Goal: Task Accomplishment & Management: Use online tool/utility

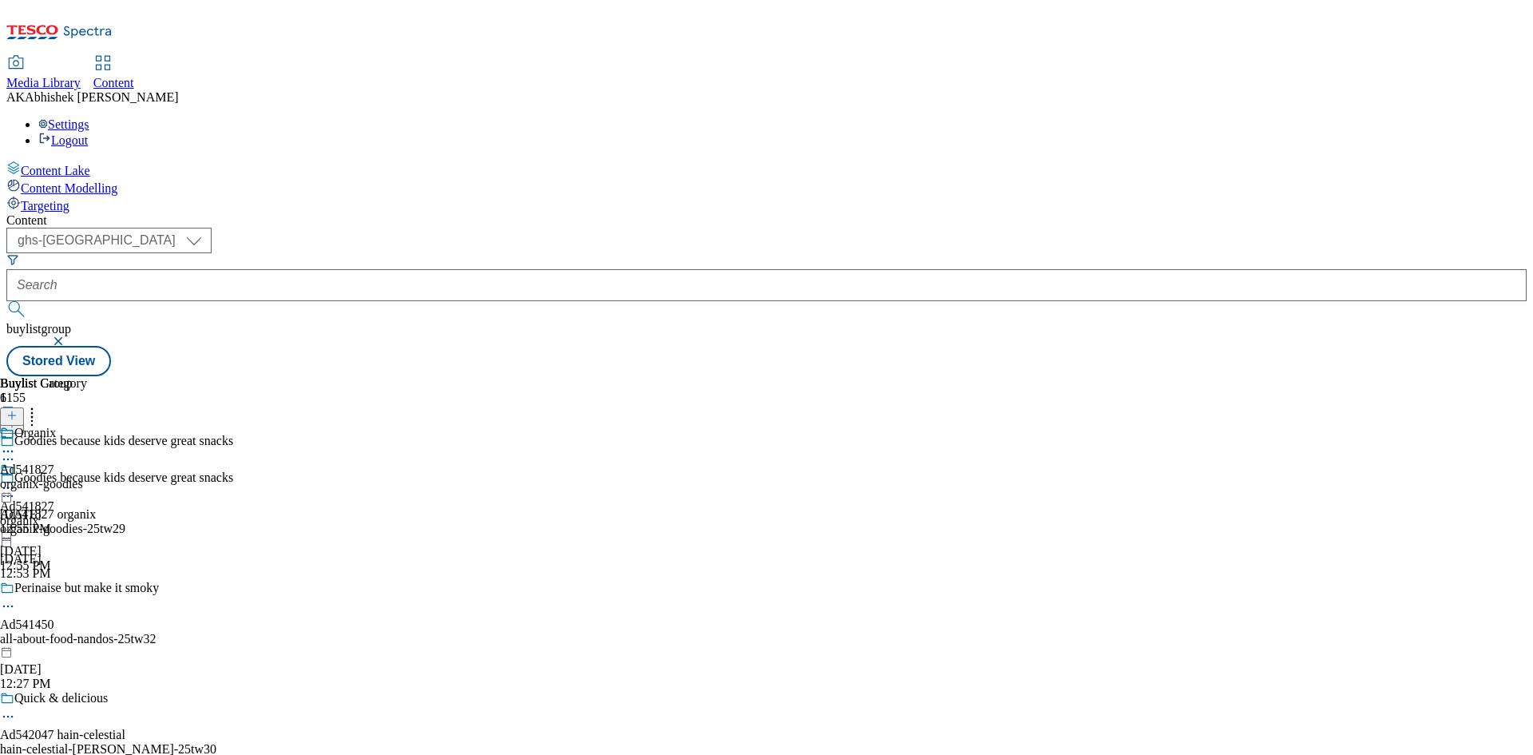
select select "ghs-[GEOGRAPHIC_DATA]"
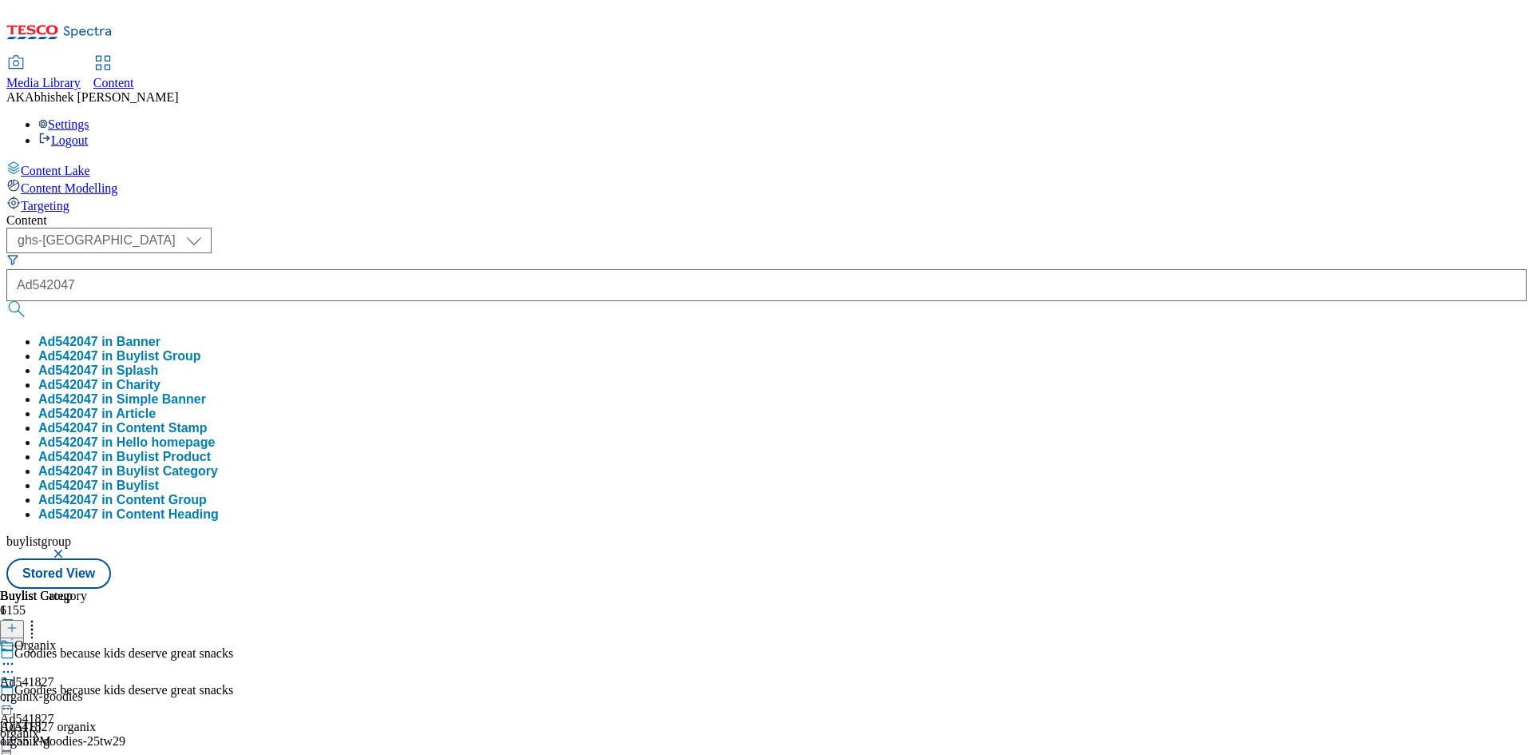
type input "Ad542047"
click at [6, 301] on button "submit" at bounding box center [17, 309] width 22 height 16
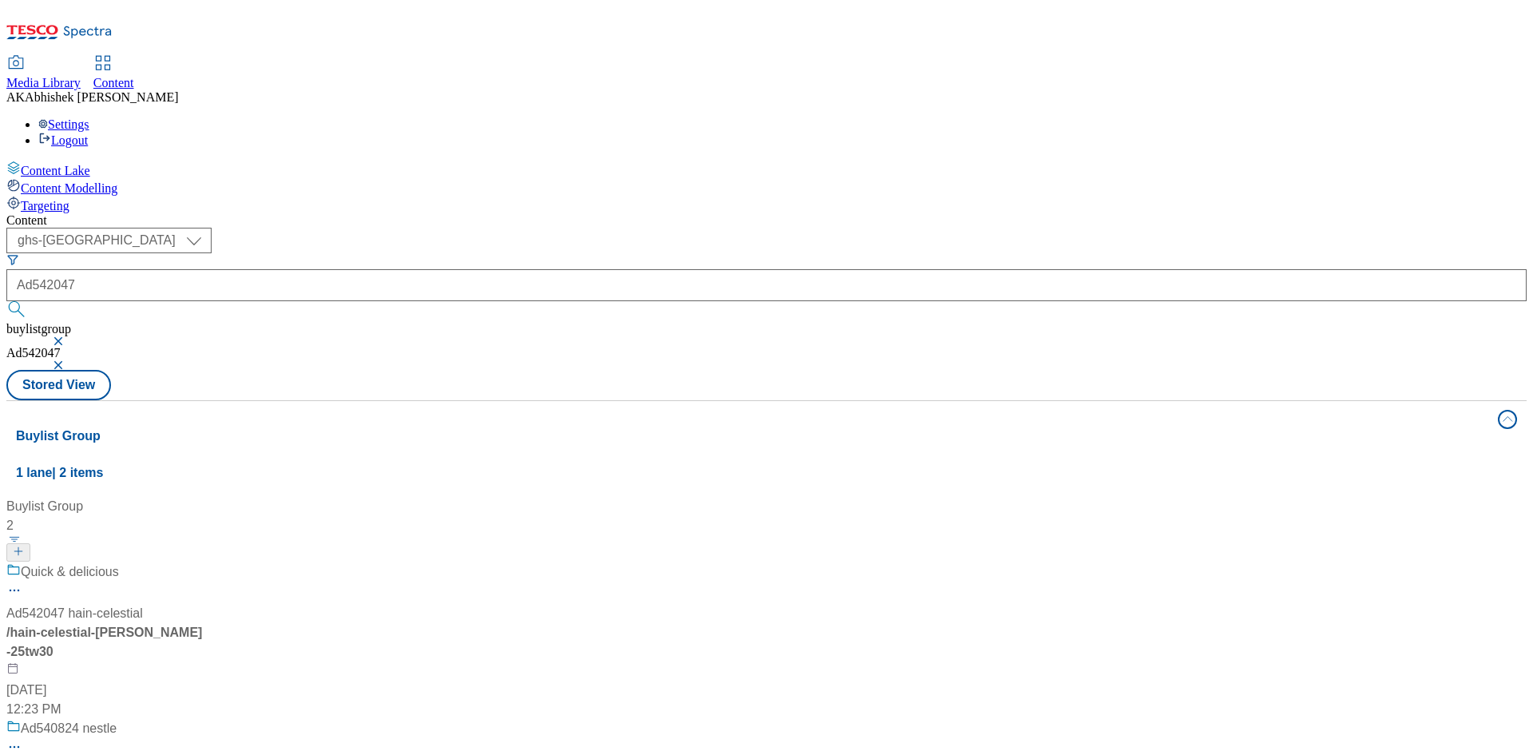
click at [206, 562] on div "Quick & delicious Ad542047 hain-celestial / hain-celestial-[PERSON_NAME]-25tw30…" at bounding box center [106, 640] width 200 height 157
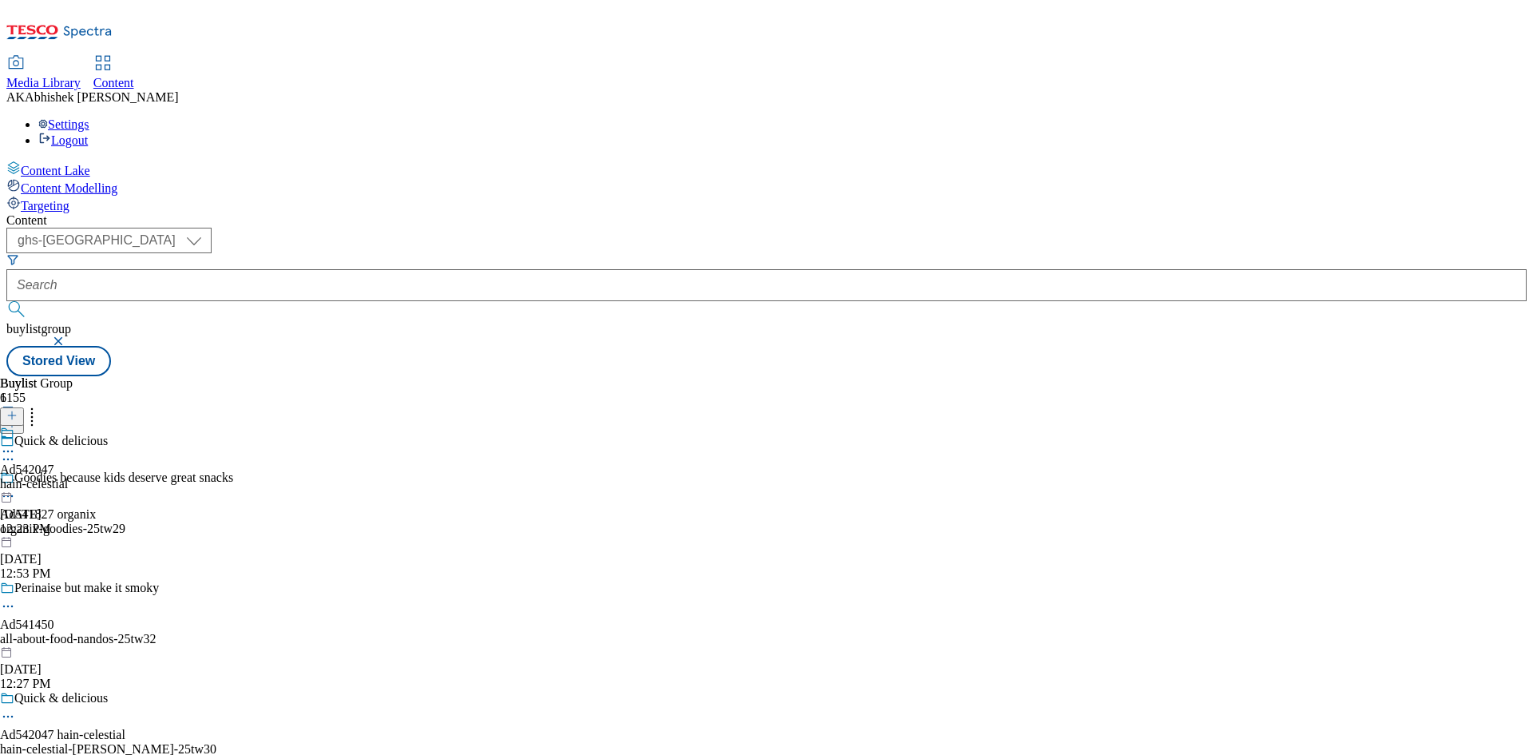
click at [250, 691] on div "Quick & delicious Ad542047 hain-celestial hain-celestial-[PERSON_NAME]-25tw30 […" at bounding box center [125, 746] width 250 height 110
click at [16, 708] on icon at bounding box center [8, 716] width 16 height 16
click at [68, 744] on span "Edit" at bounding box center [59, 750] width 18 height 12
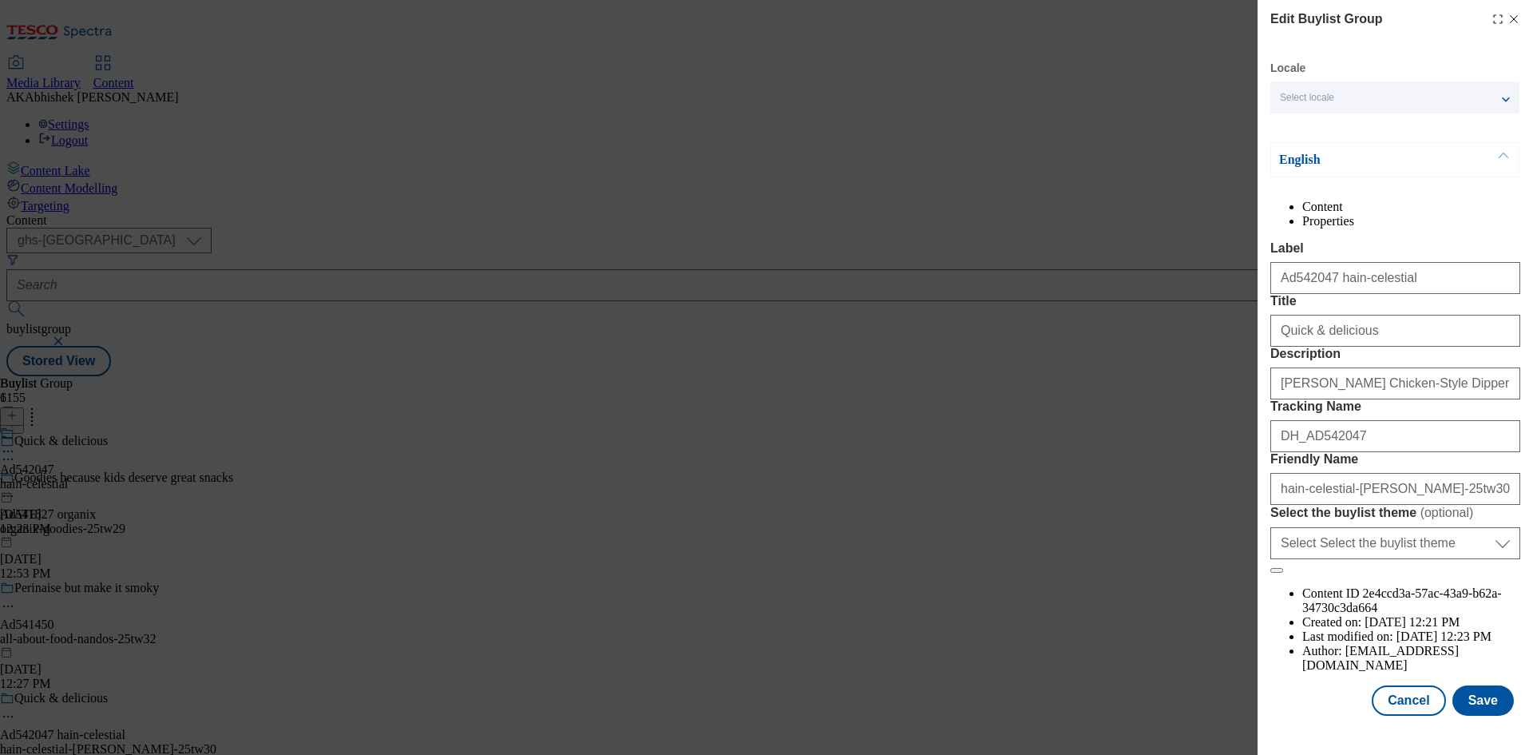
scroll to position [61, 0]
click at [1476, 703] on button "Save" at bounding box center [1482, 700] width 61 height 30
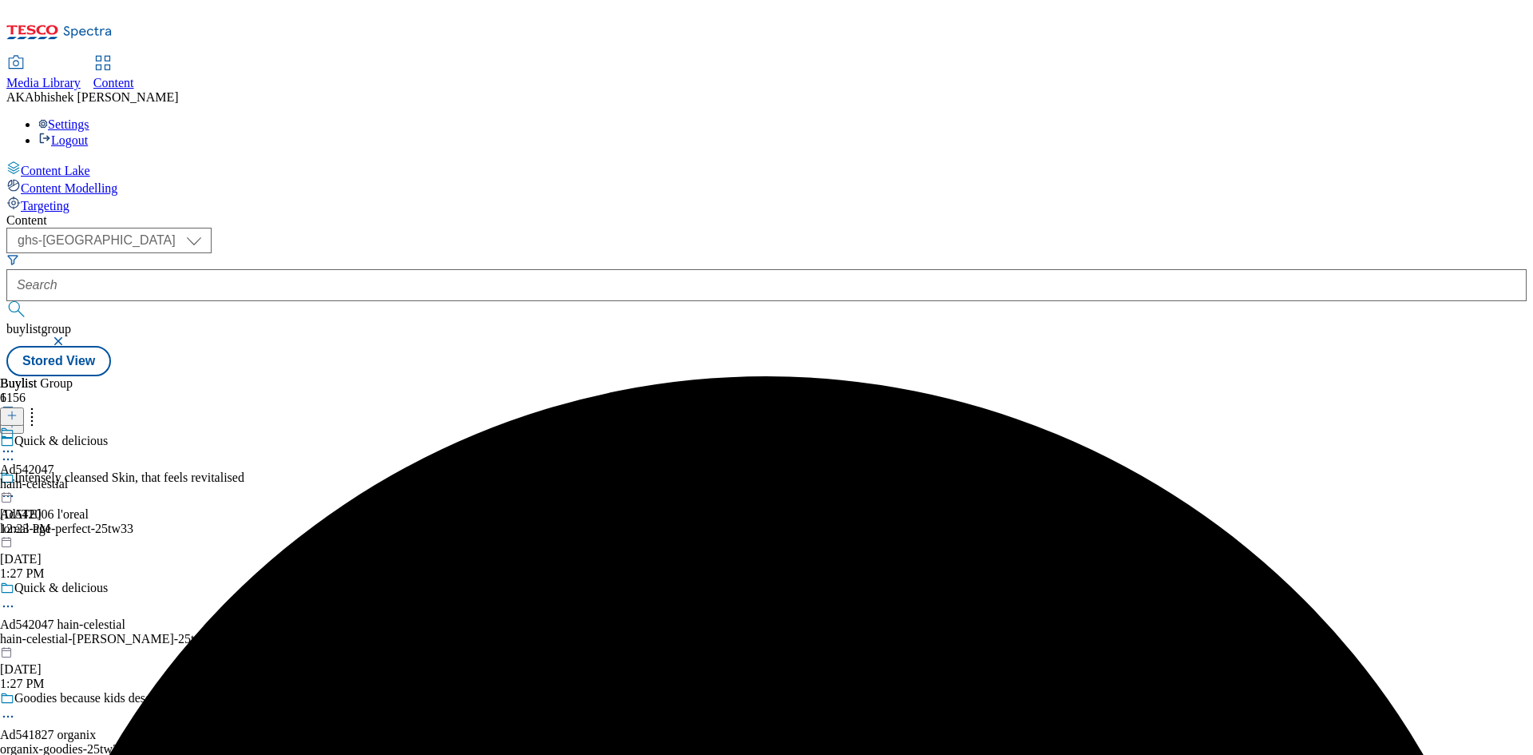
click at [16, 443] on icon at bounding box center [8, 451] width 16 height 16
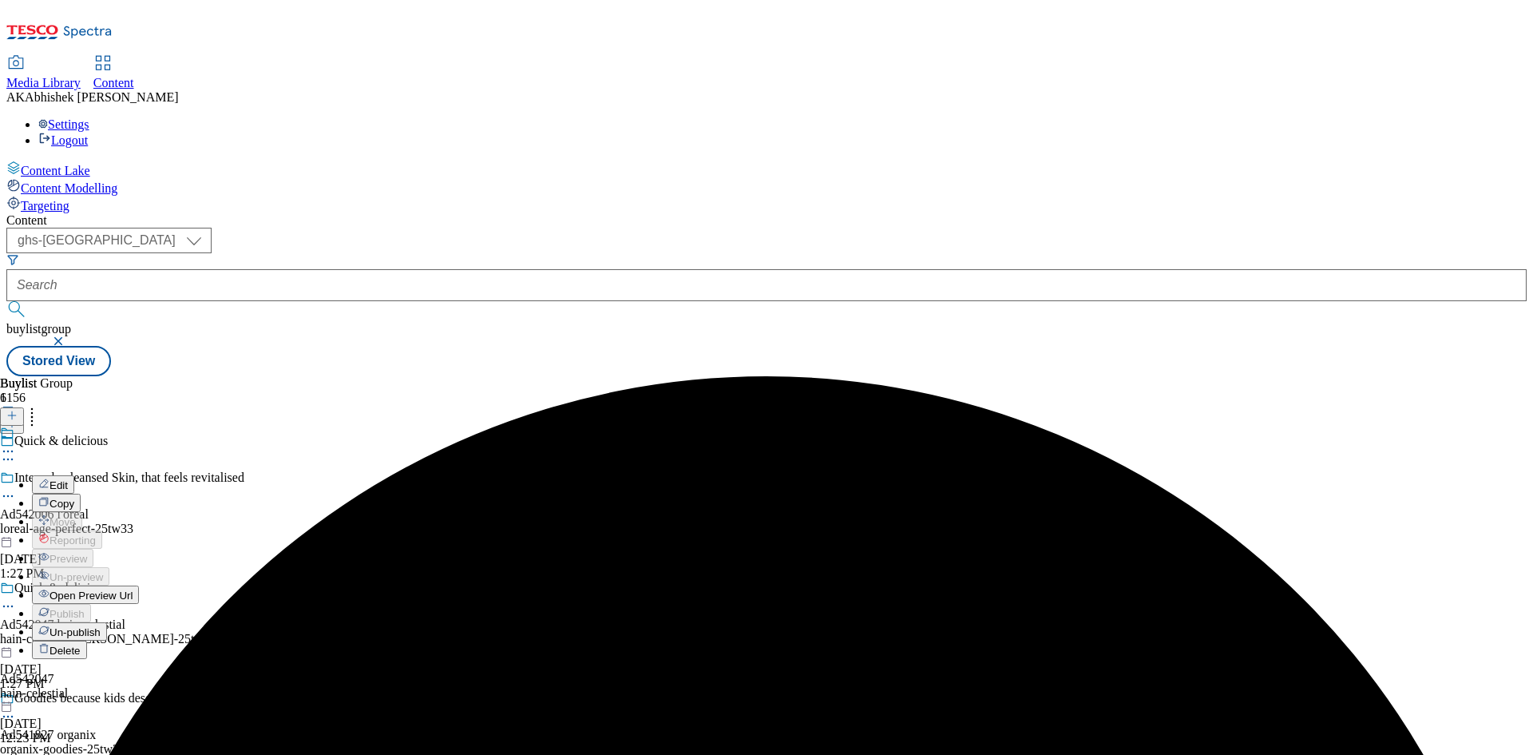
click at [68, 479] on span "Edit" at bounding box center [59, 485] width 18 height 12
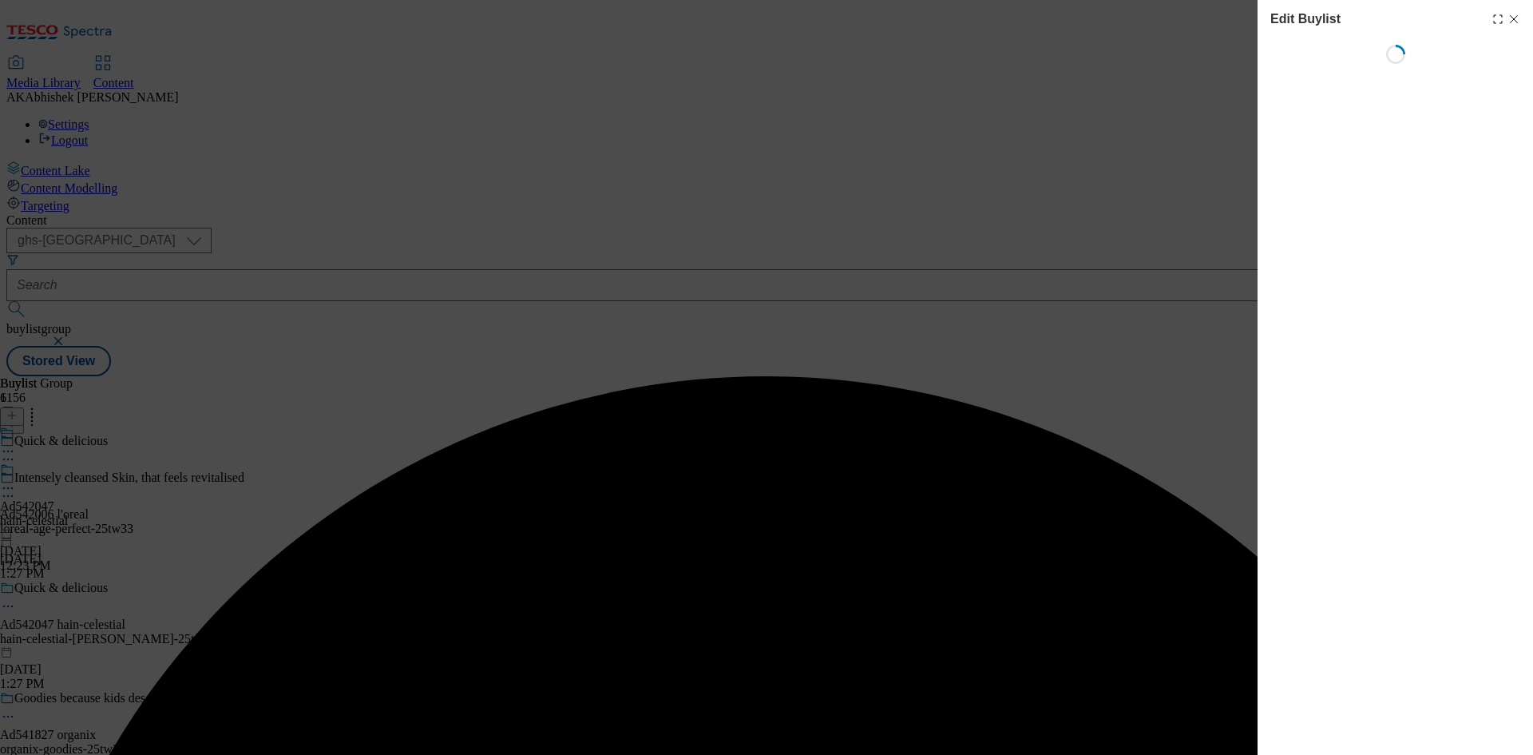
select select "tactical"
select select "supplier funded short term 1-3 weeks"
select select "dunnhumby"
select select "Banner"
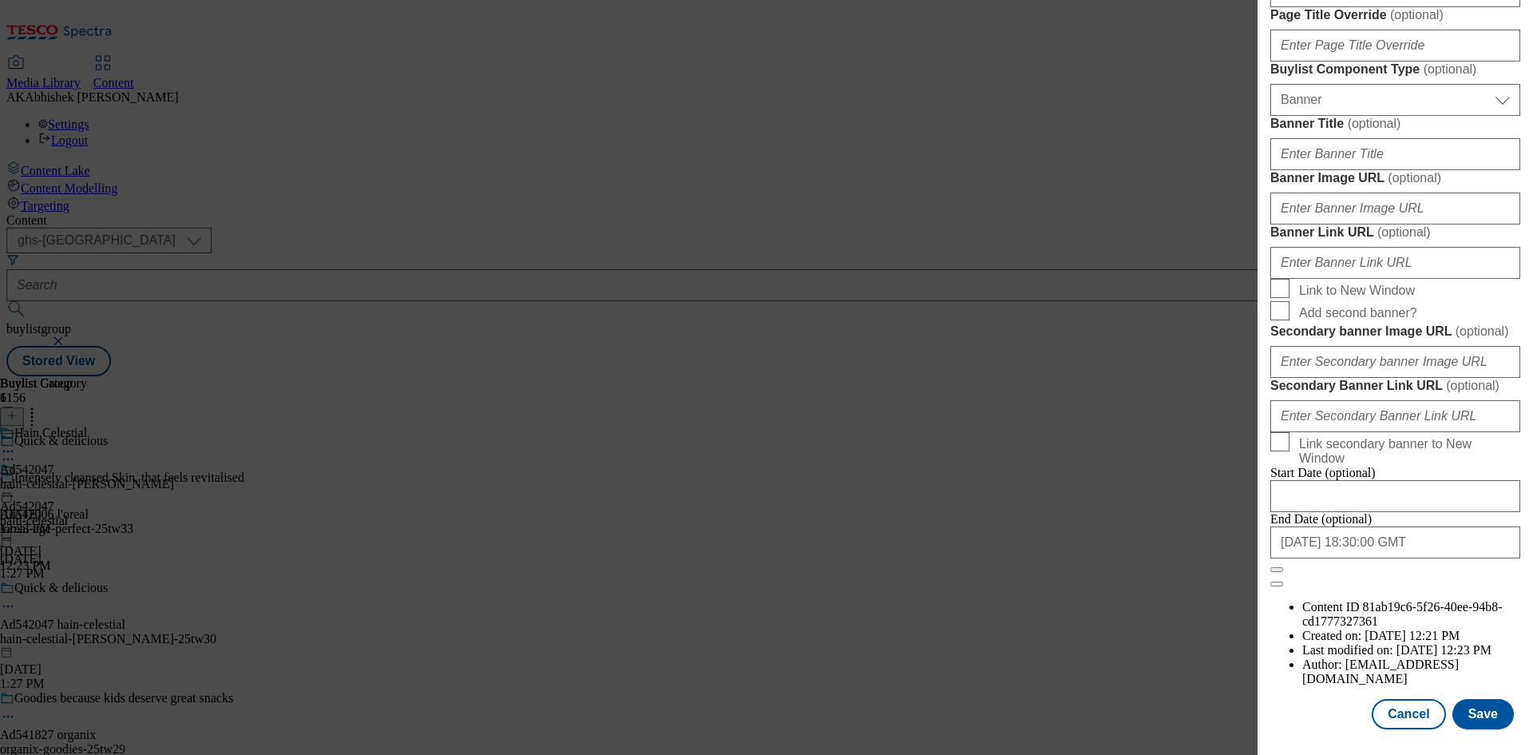
scroll to position [1653, 0]
click at [1436, 558] on input "[DATE] 18:30:00 GMT" at bounding box center [1395, 542] width 250 height 32
select select "2025"
select select "December"
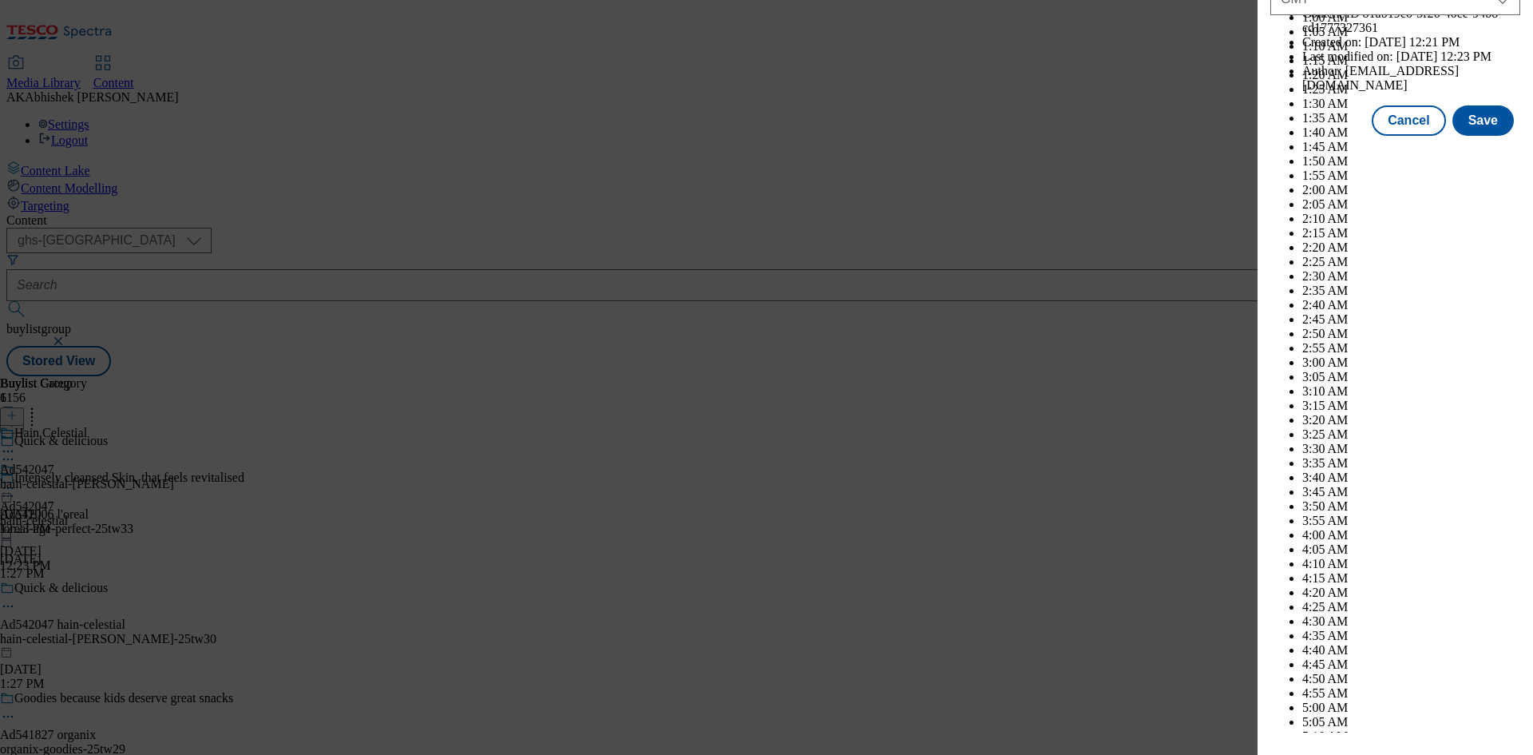
scroll to position [6550, 0]
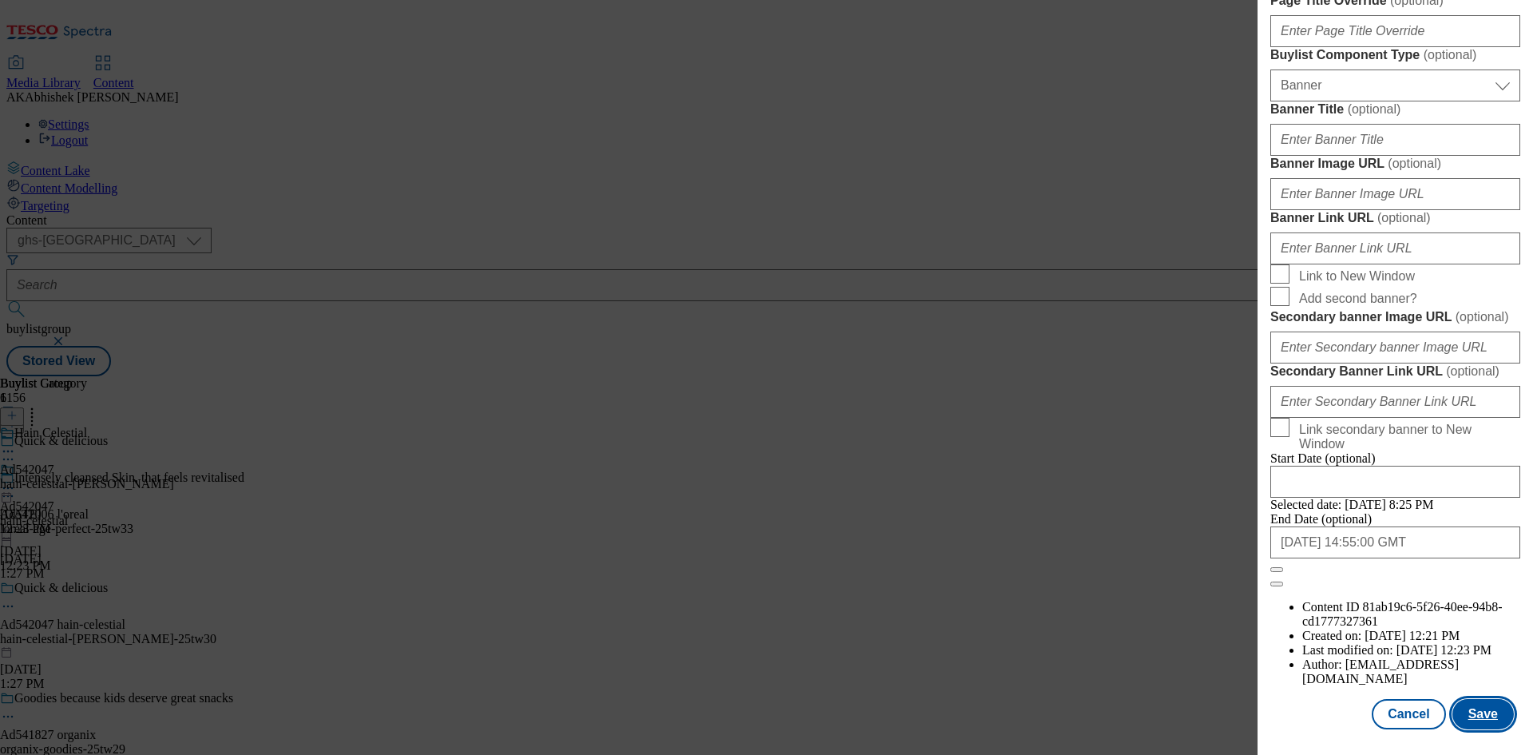
click at [1471, 714] on button "Save" at bounding box center [1482, 714] width 61 height 30
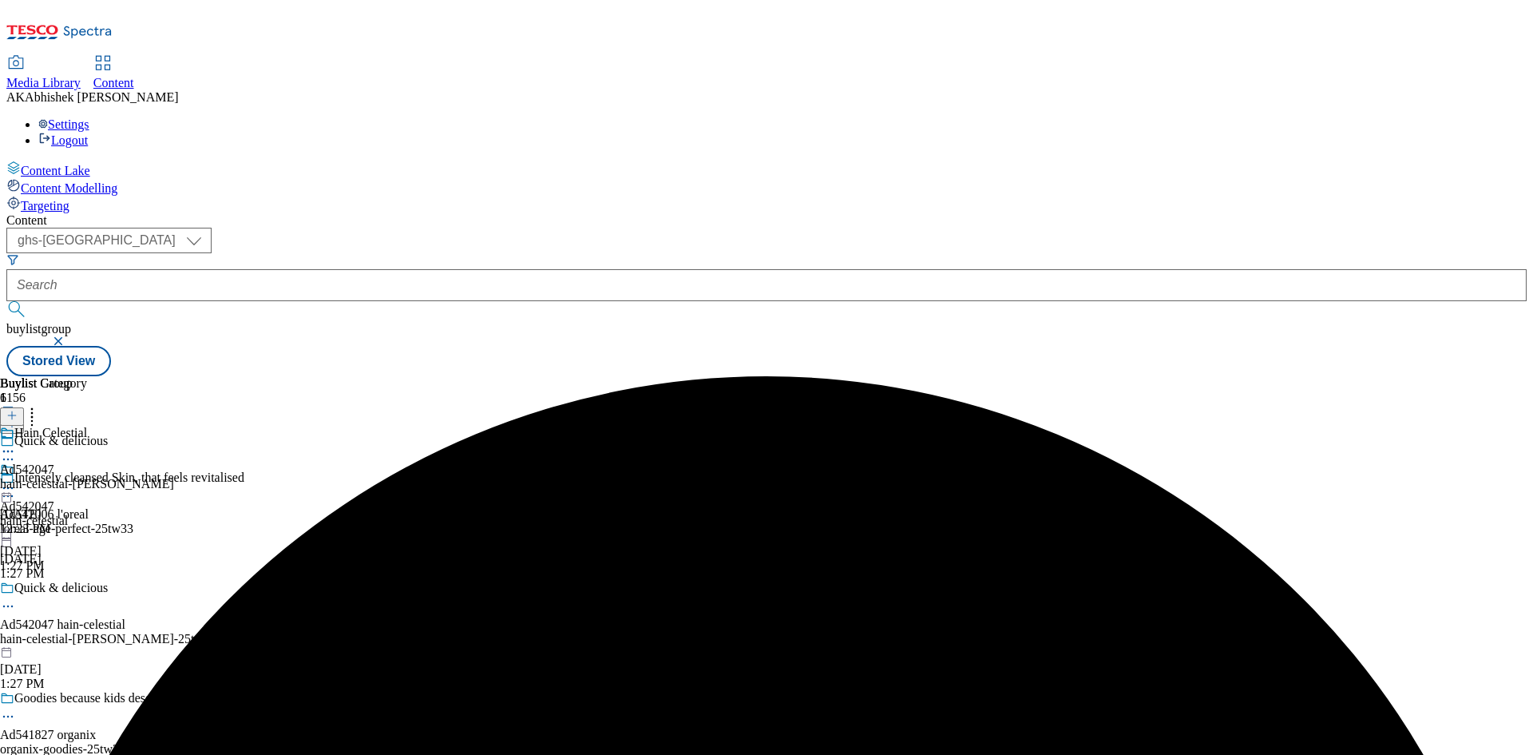
click at [16, 443] on icon at bounding box center [8, 451] width 16 height 16
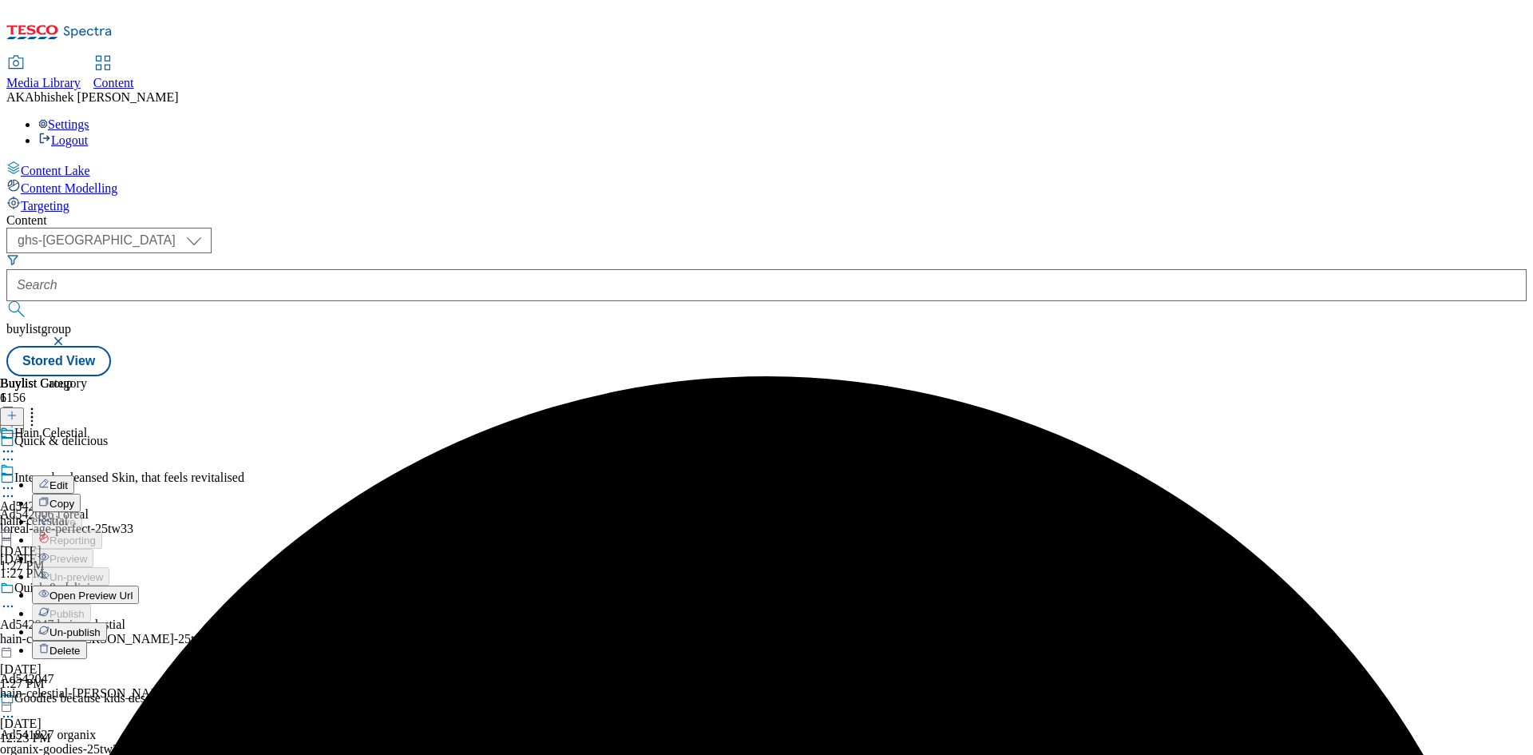
click at [68, 479] on span "Edit" at bounding box center [59, 485] width 18 height 12
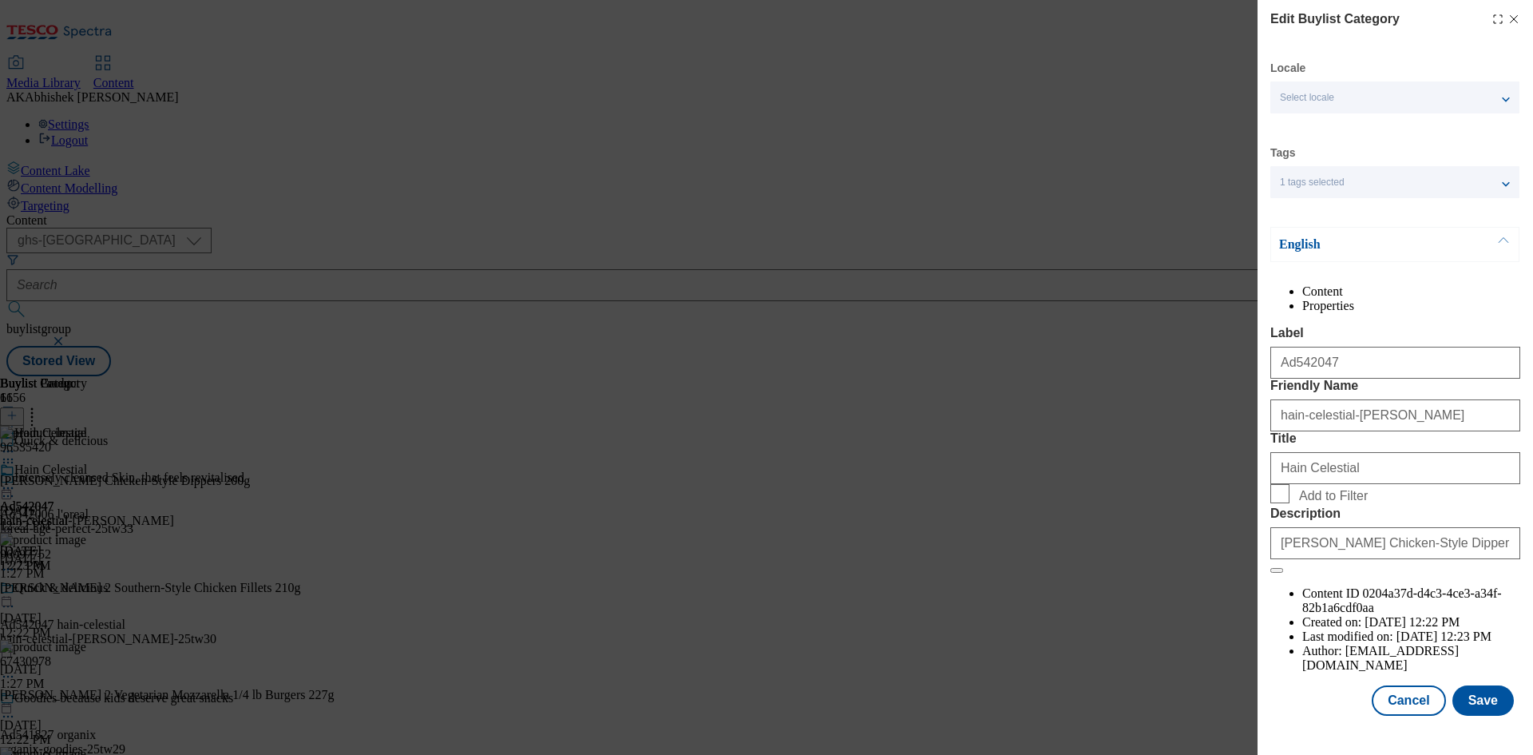
scroll to position [31, 0]
click at [1483, 700] on button "Save" at bounding box center [1482, 700] width 61 height 30
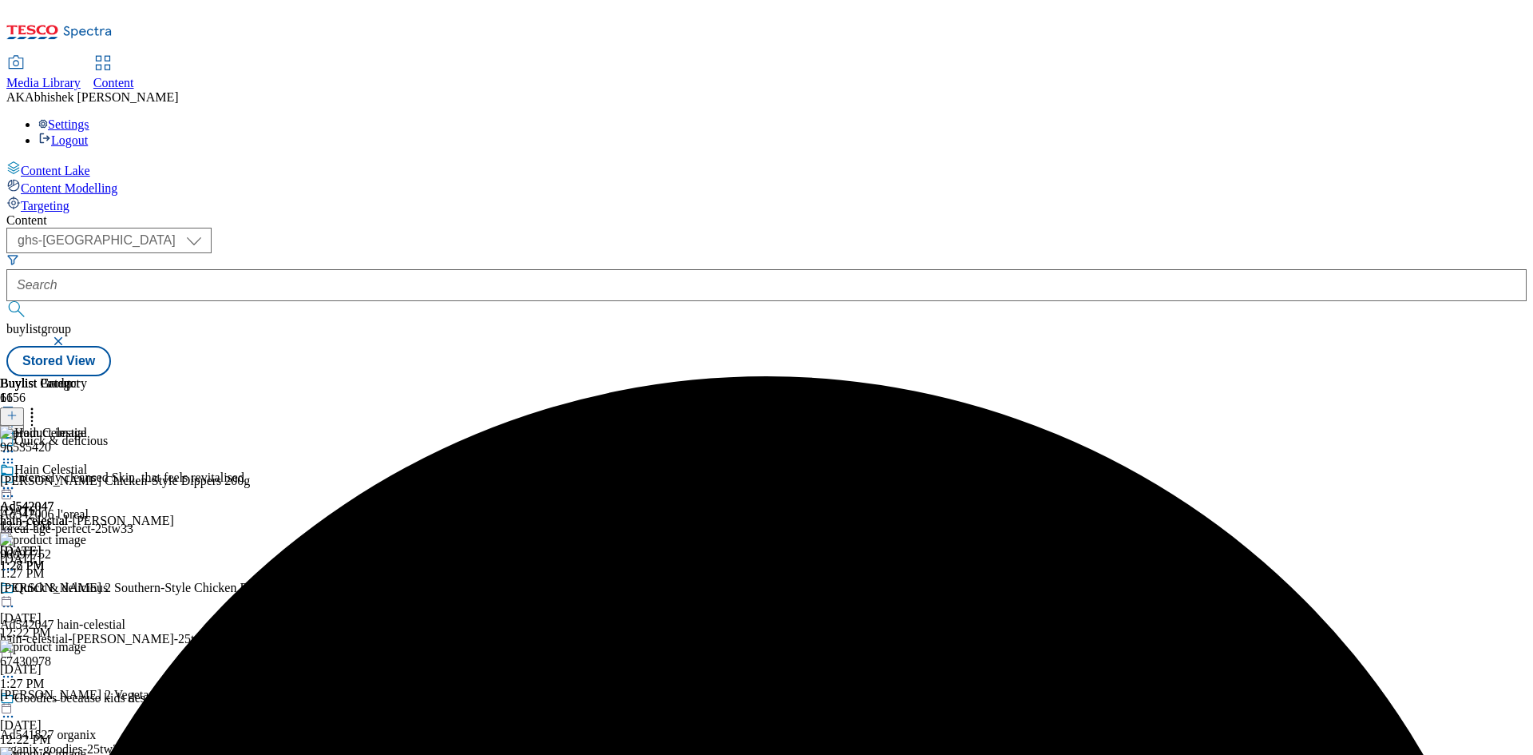
click at [16, 480] on icon at bounding box center [8, 488] width 16 height 16
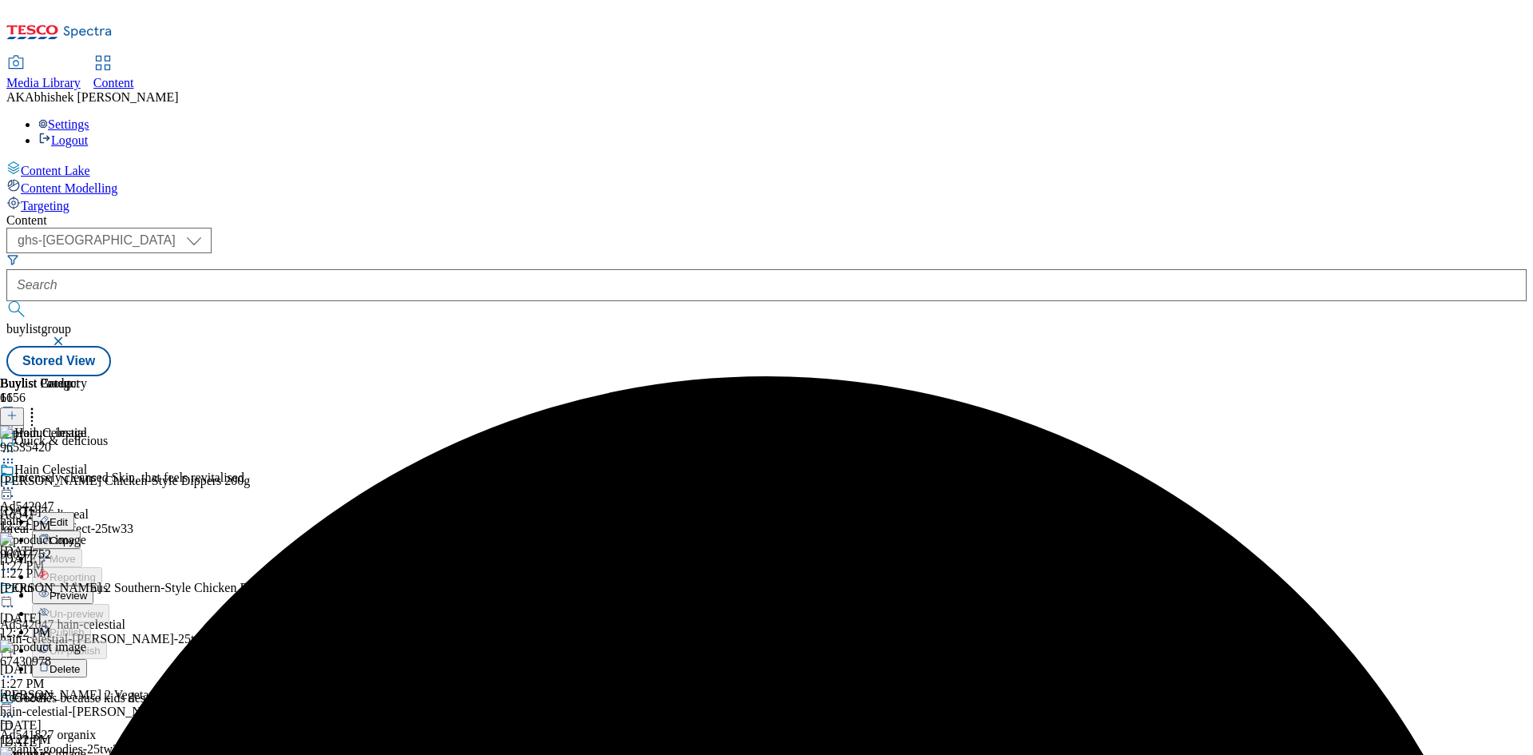
click at [87, 589] on span "Preview" at bounding box center [69, 595] width 38 height 12
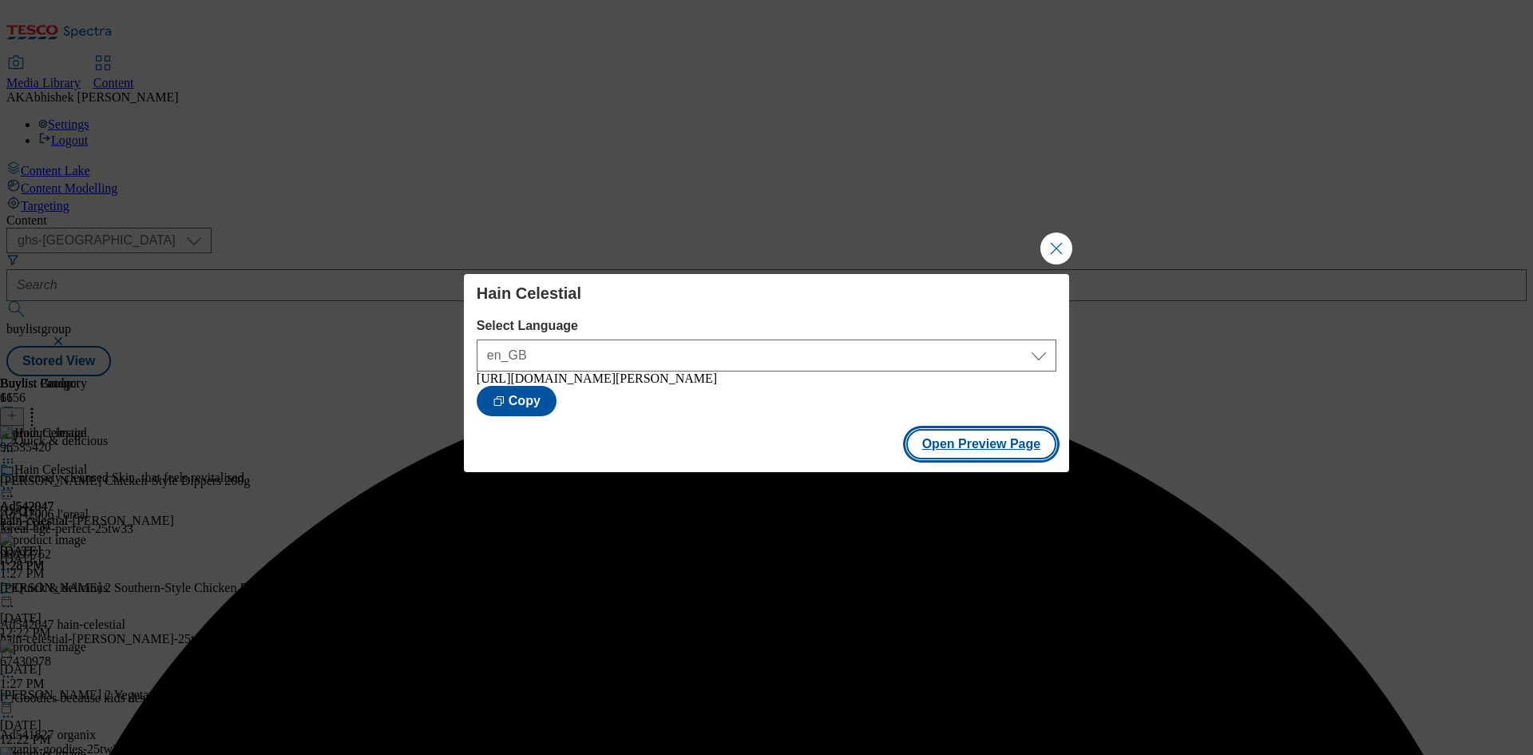
click at [985, 443] on button "Open Preview Page" at bounding box center [981, 444] width 151 height 30
click at [1057, 245] on button "Close Modal" at bounding box center [1056, 248] width 32 height 32
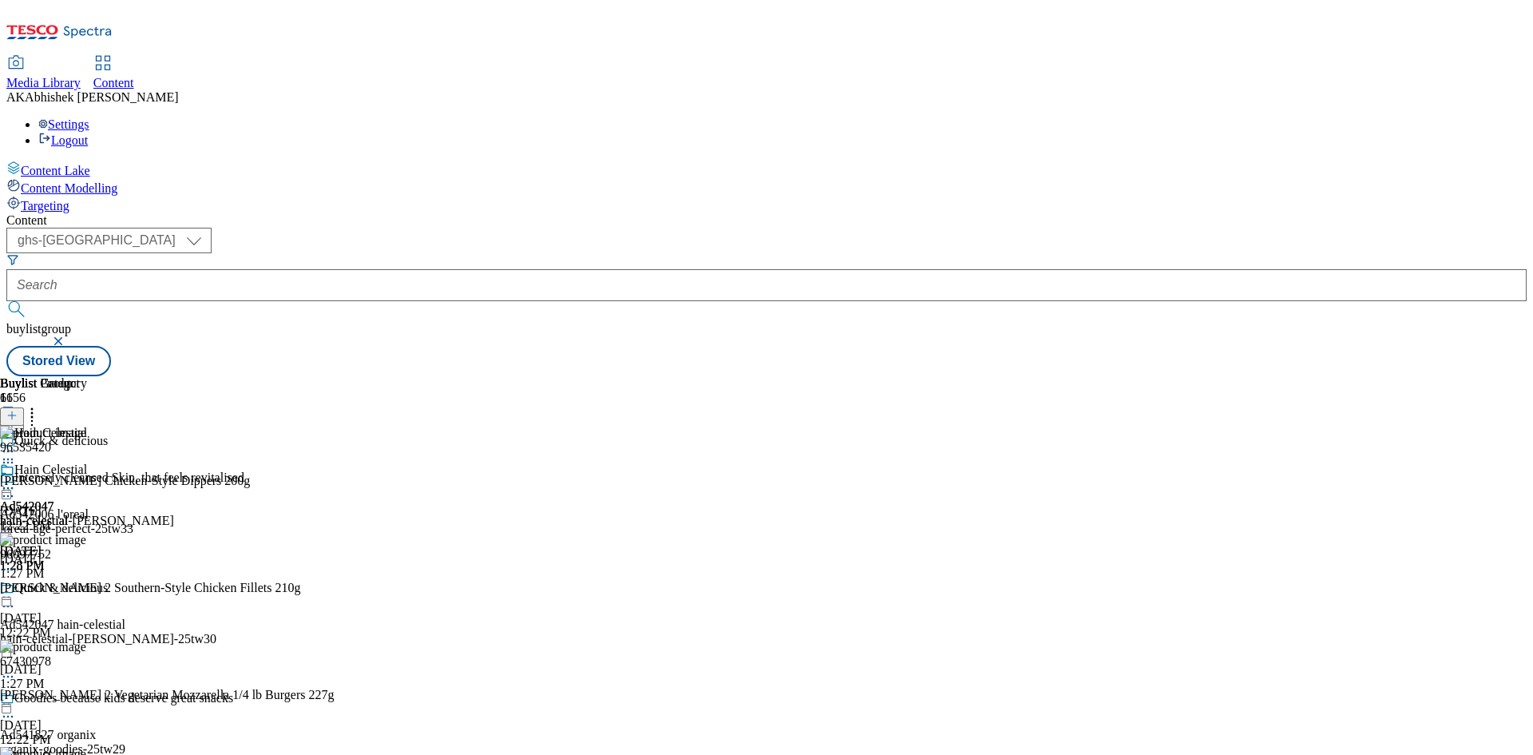
click at [16, 480] on icon at bounding box center [8, 488] width 16 height 16
click at [85, 644] on span "Publish" at bounding box center [67, 650] width 35 height 12
